Goal: Find specific page/section: Find specific page/section

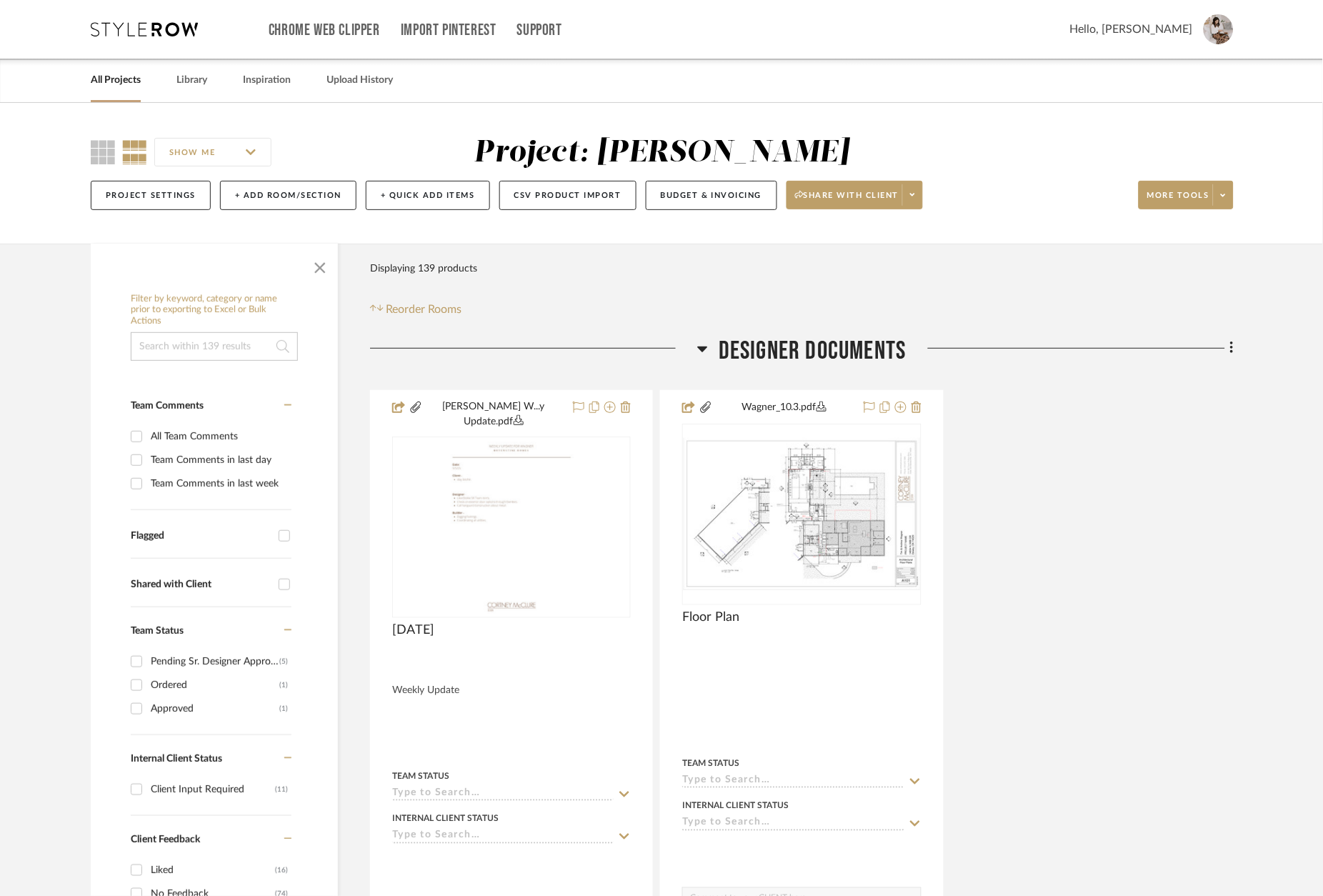
drag, startPoint x: 150, startPoint y: 32, endPoint x: 203, endPoint y: 50, distance: 56.0
click at [151, 32] on icon at bounding box center [144, 29] width 107 height 14
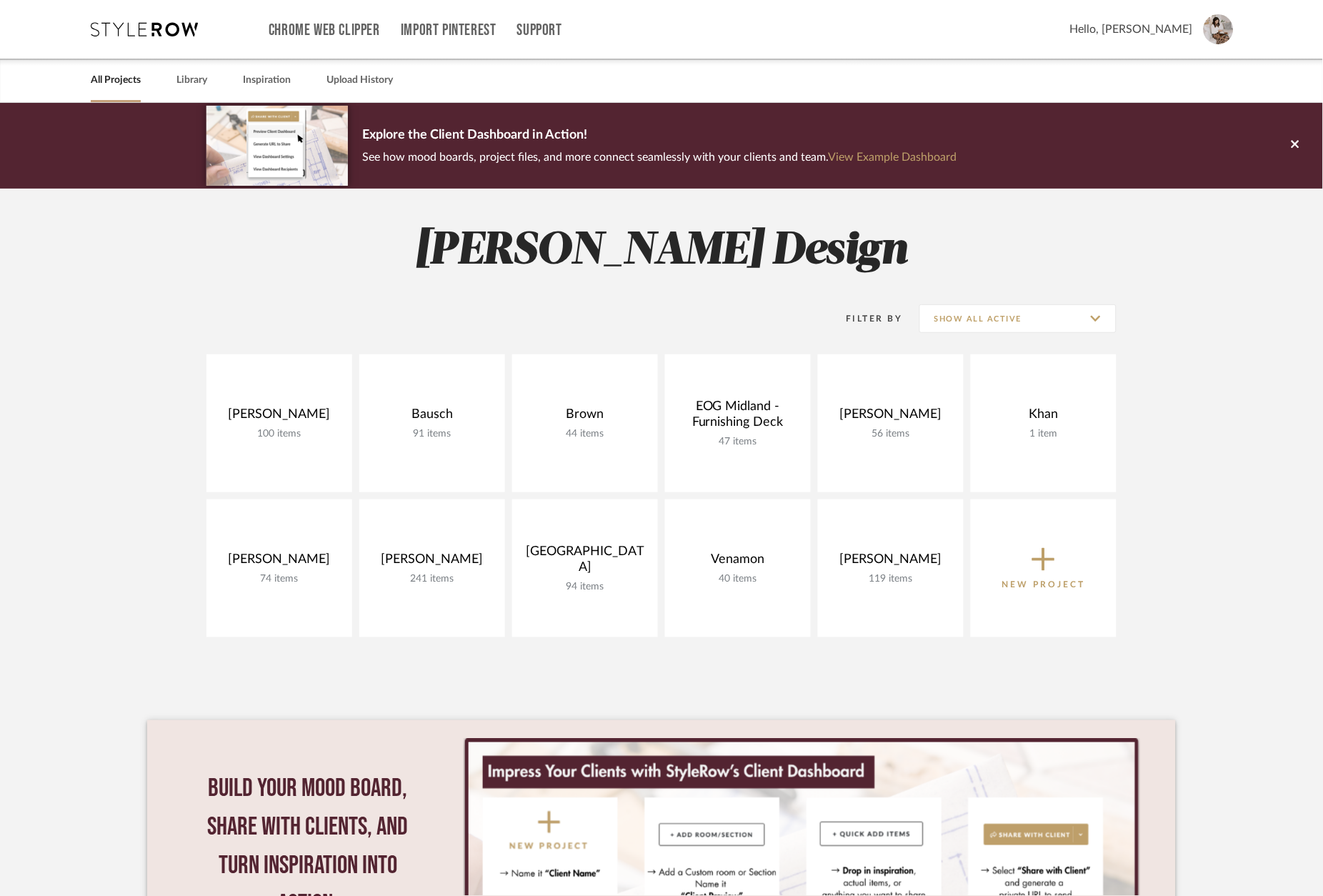
drag, startPoint x: 202, startPoint y: 87, endPoint x: 226, endPoint y: 83, distance: 24.3
click at [202, 87] on link "Library" at bounding box center [192, 80] width 31 height 19
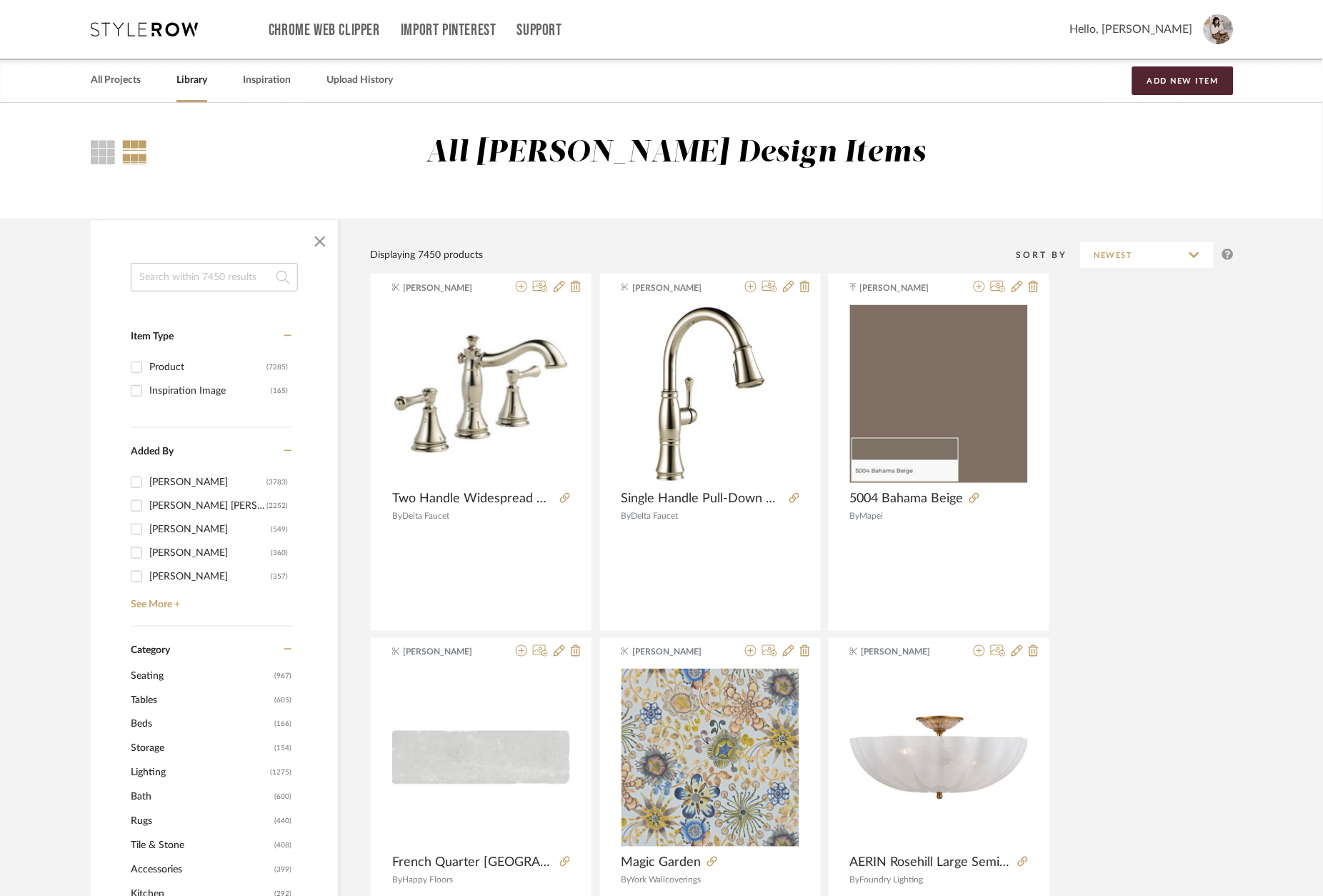
click at [213, 279] on input at bounding box center [214, 277] width 167 height 29
type input "lowes"
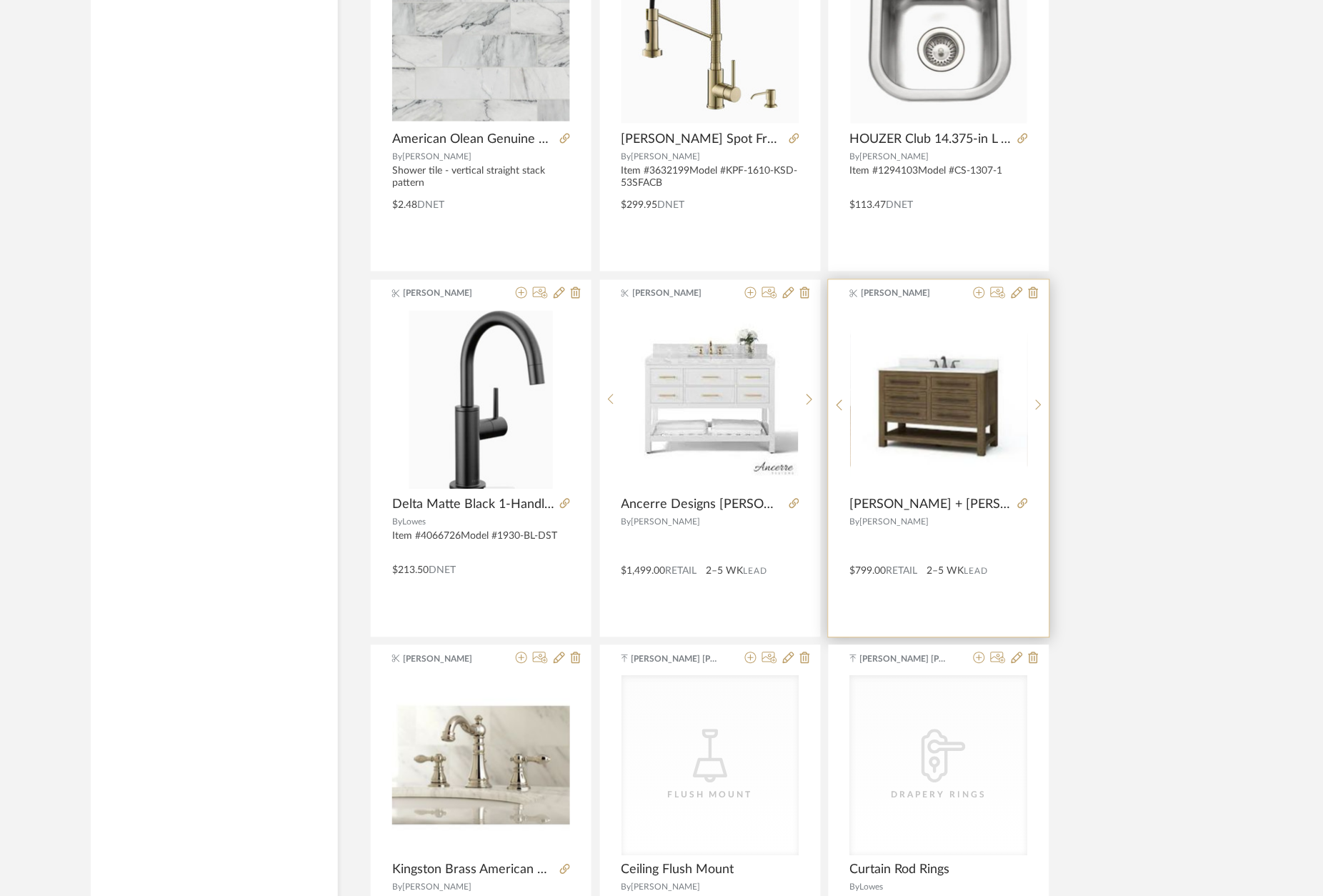
scroll to position [1823, 0]
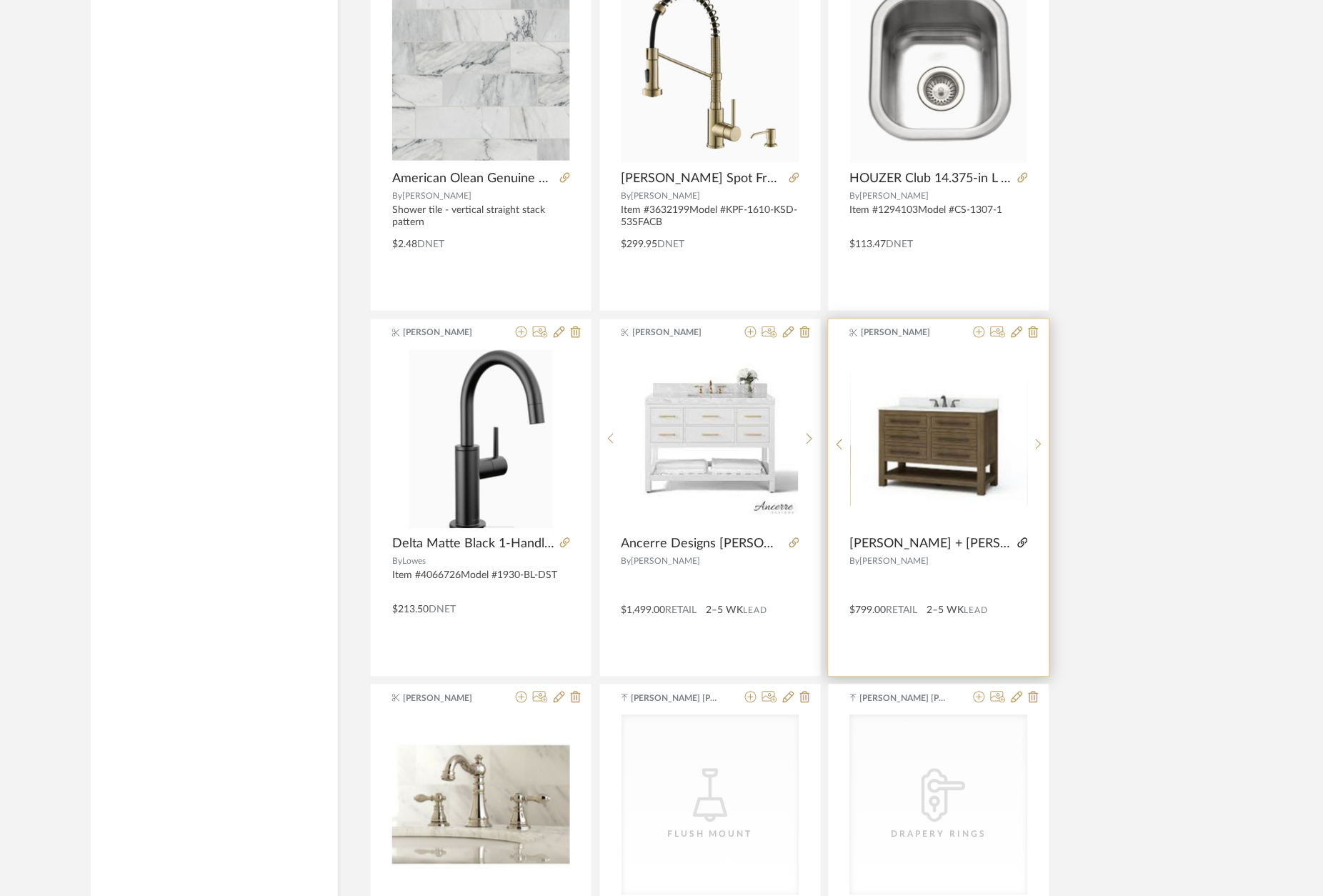
click at [1025, 549] on fa-icon at bounding box center [1023, 544] width 10 height 10
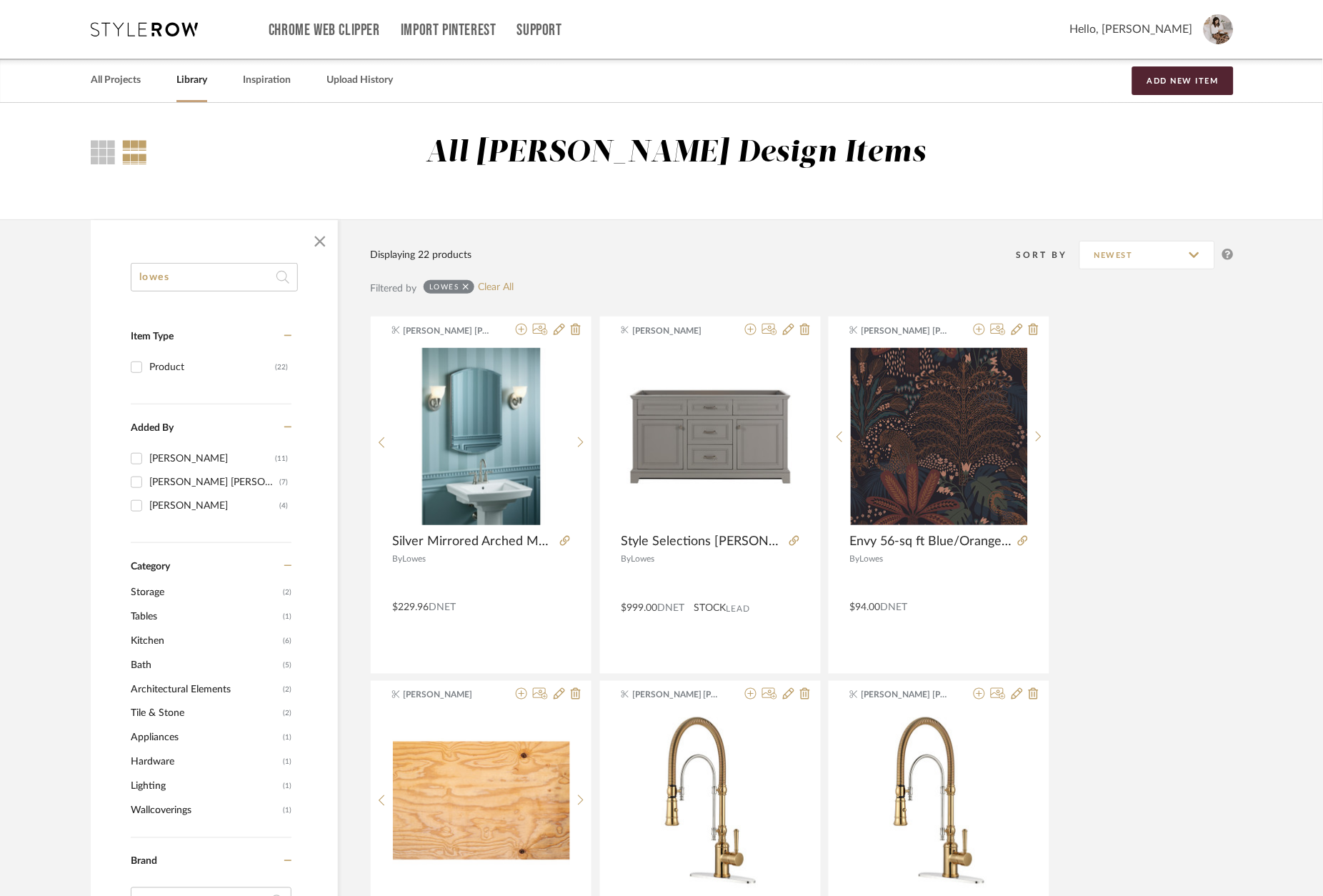
scroll to position [0, 0]
click at [118, 79] on link "All Projects" at bounding box center [115, 80] width 50 height 19
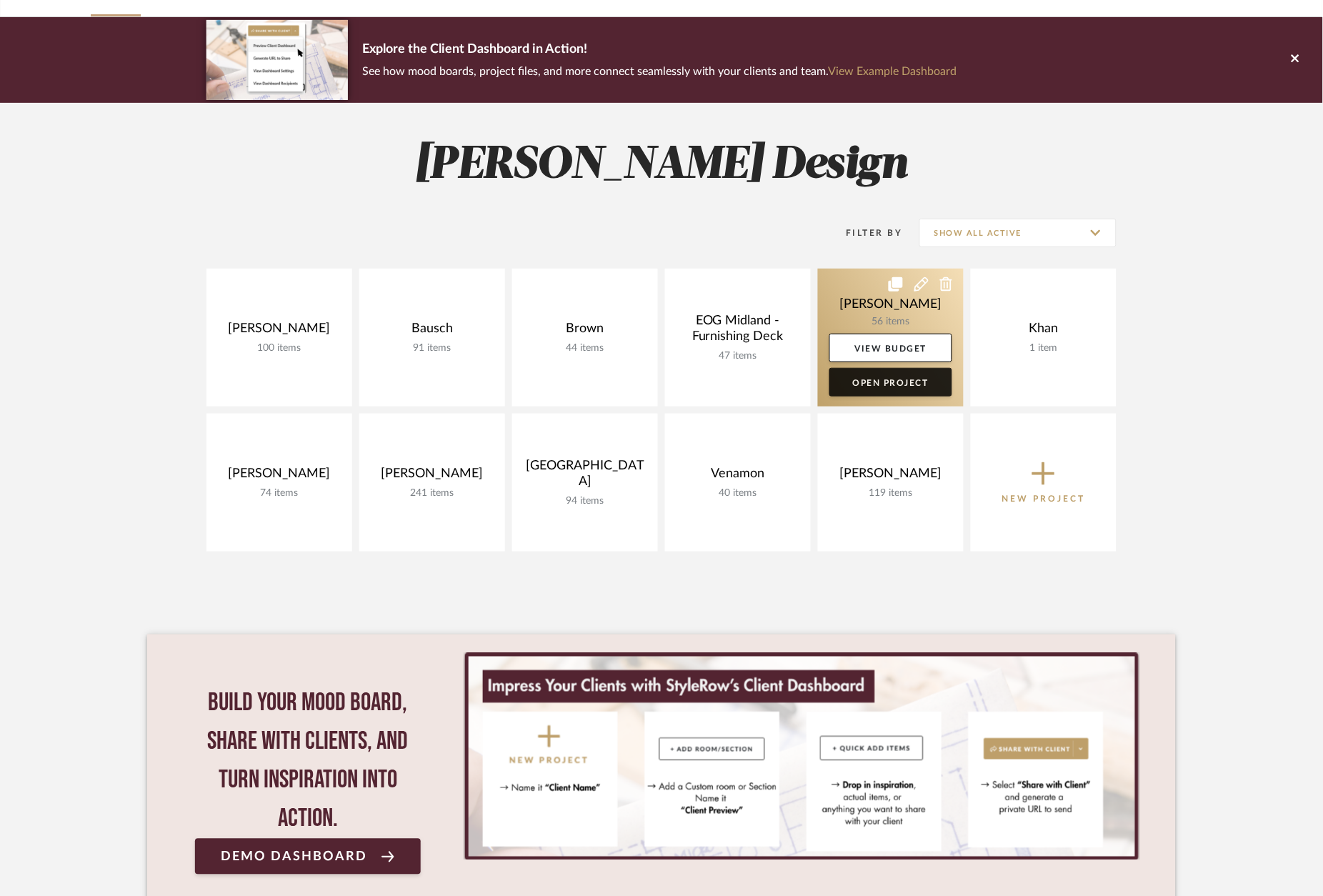
scroll to position [107, 0]
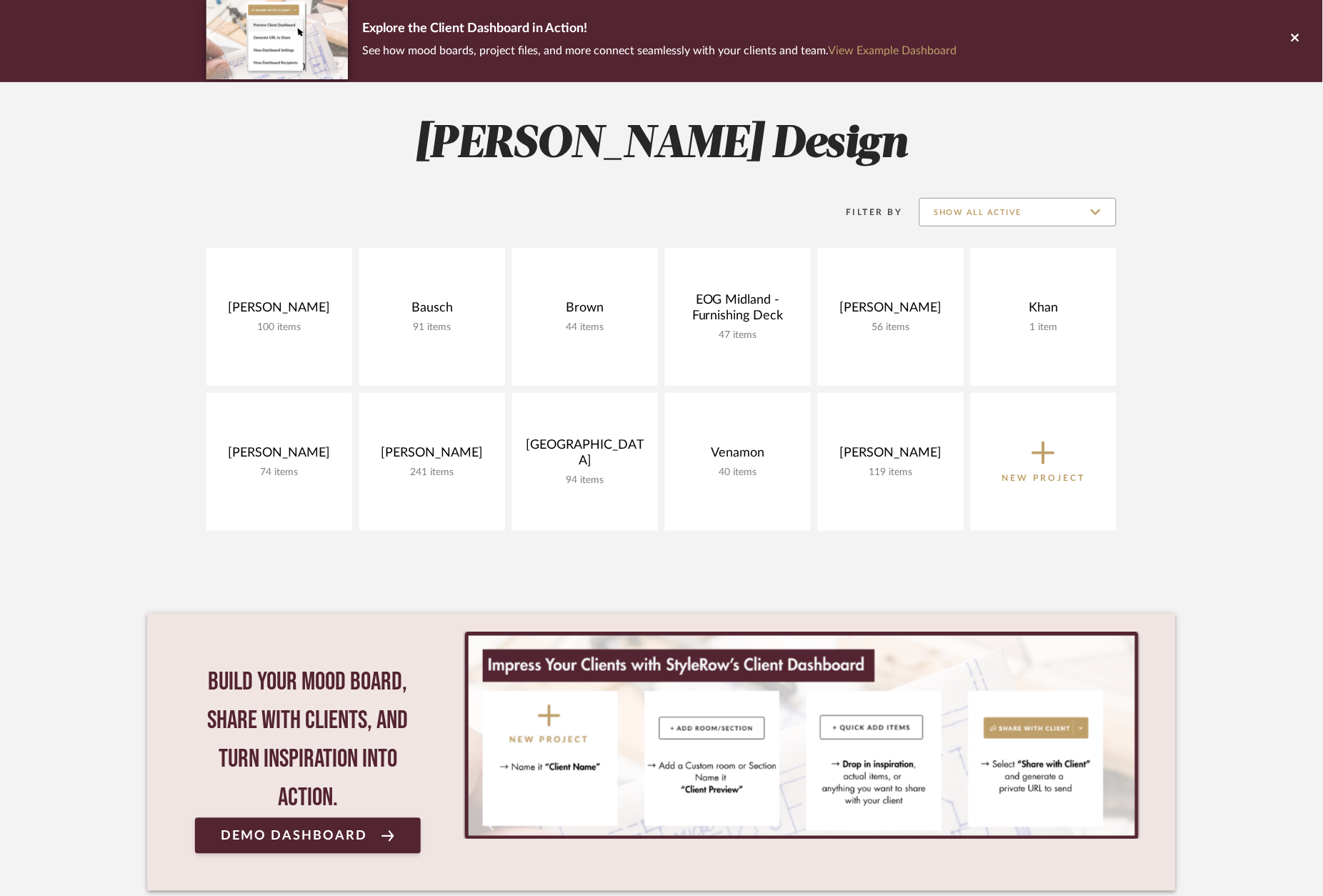
click at [1056, 213] on input "Show All Active" at bounding box center [1018, 212] width 197 height 29
click at [1035, 328] on span "Archived" at bounding box center [1018, 315] width 196 height 34
type input "Archived"
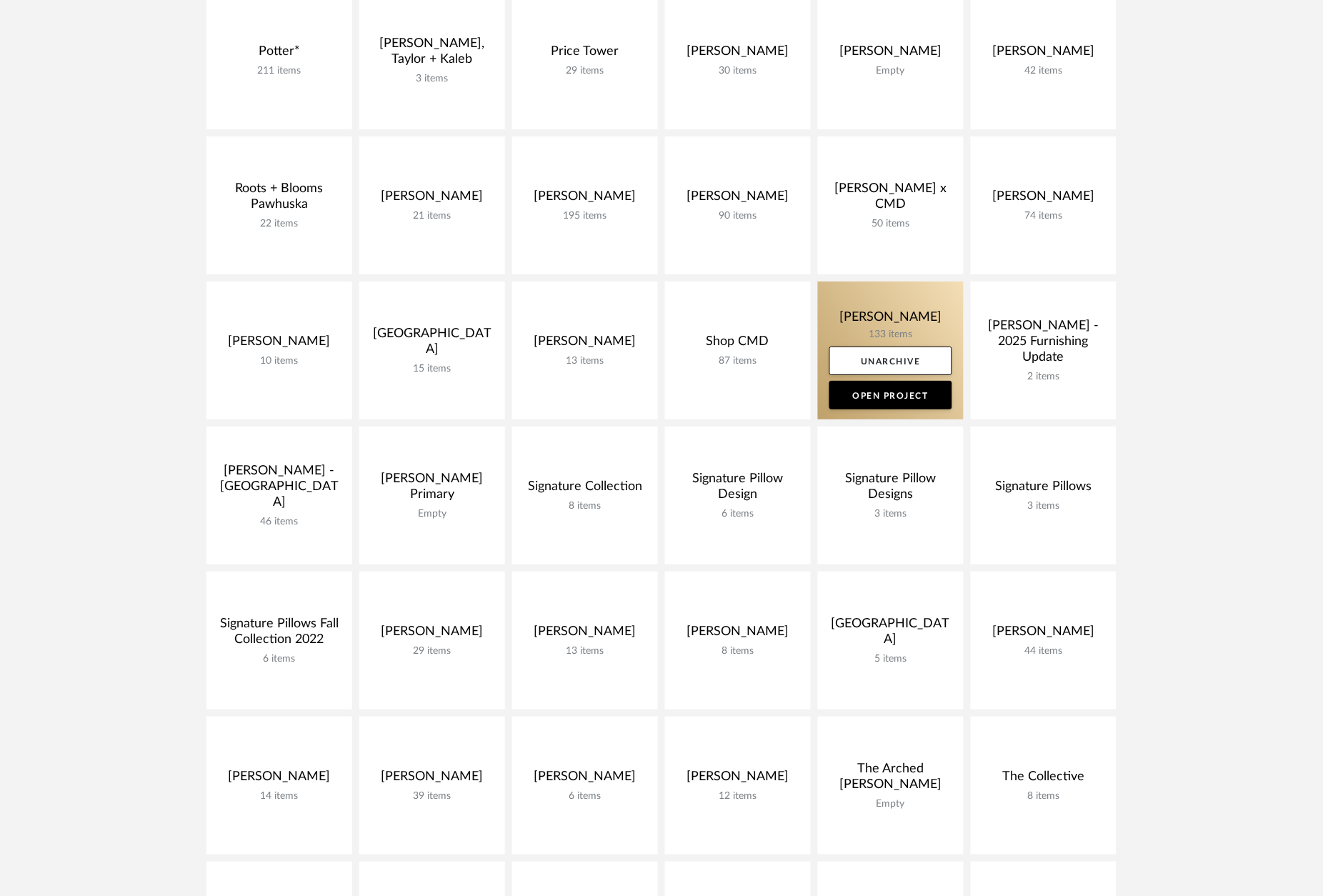
scroll to position [2682, 0]
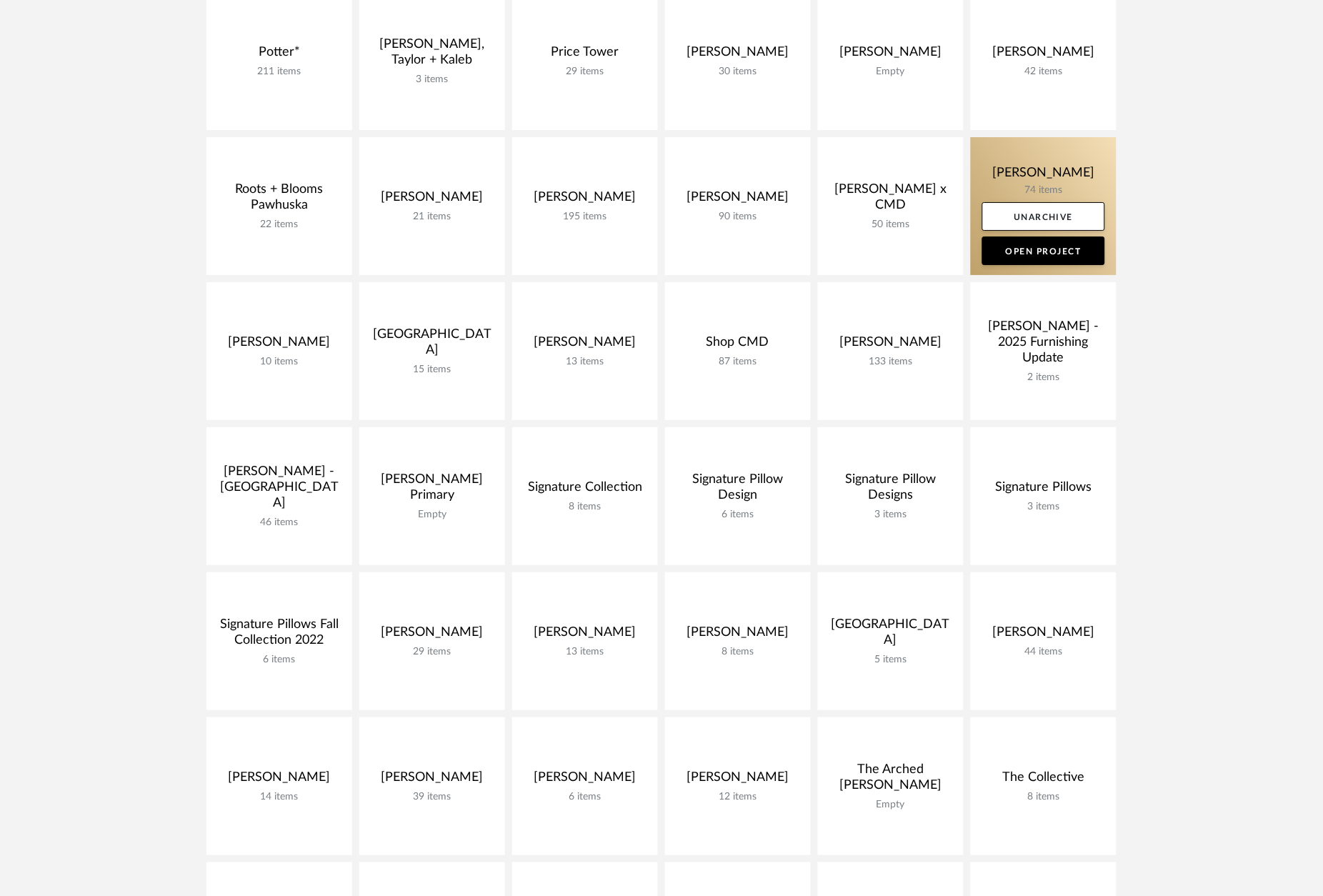
click at [1037, 176] on link at bounding box center [1044, 206] width 145 height 138
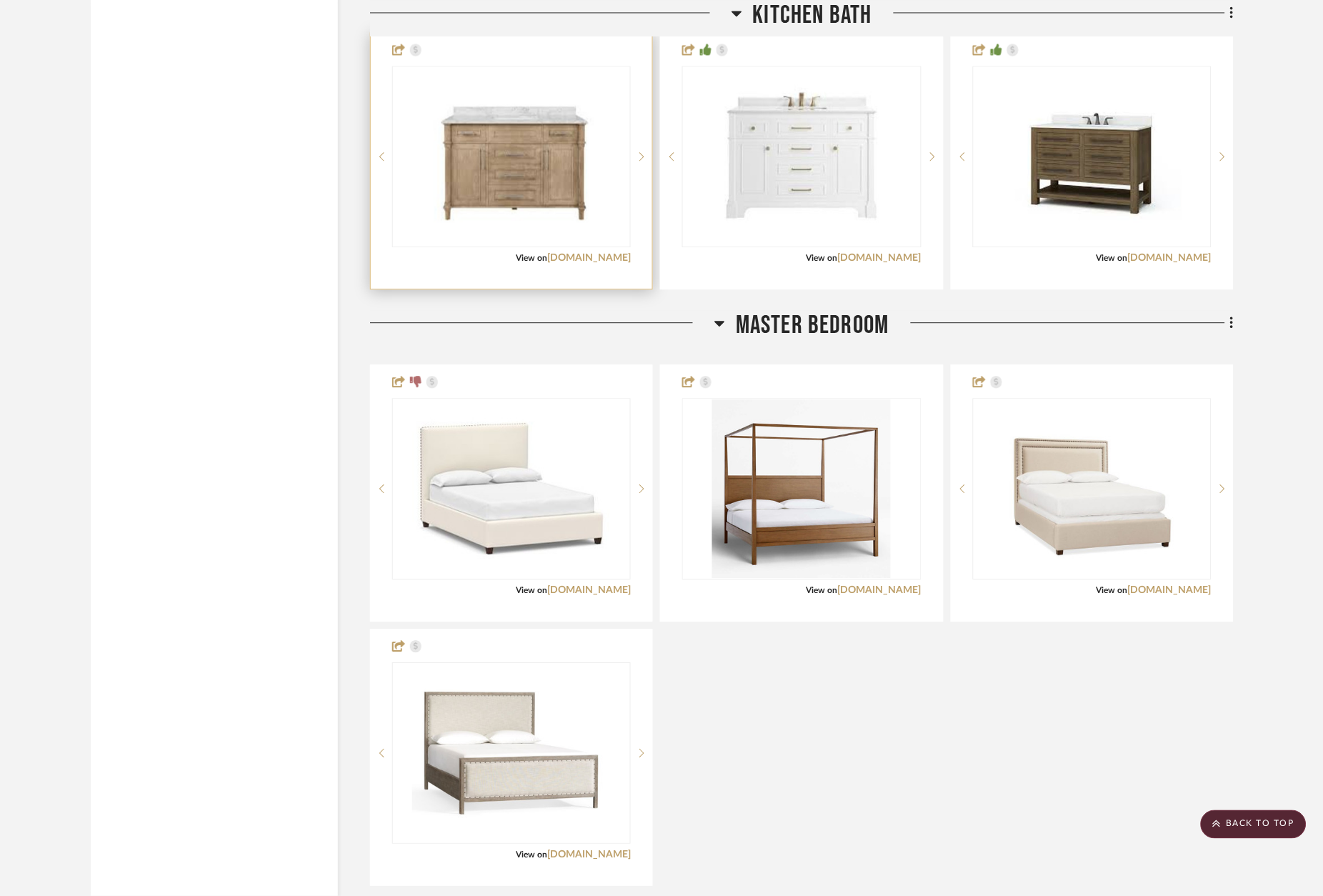
scroll to position [2189, 0]
drag, startPoint x: 551, startPoint y: 199, endPoint x: 578, endPoint y: 206, distance: 27.9
click at [551, 199] on img "0" at bounding box center [511, 155] width 179 height 179
click at [606, 259] on link "app.stylerow.com" at bounding box center [589, 257] width 84 height 10
